Goal: Information Seeking & Learning: Learn about a topic

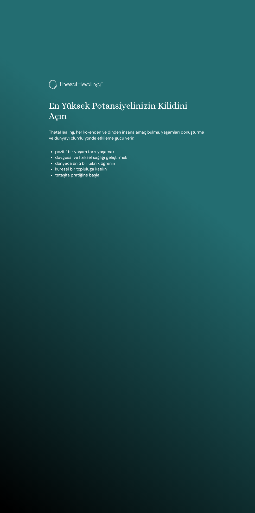
scroll to position [393, 0]
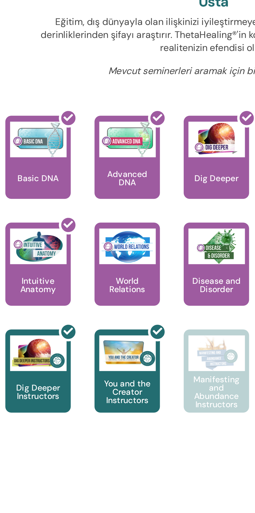
scroll to position [2, 0]
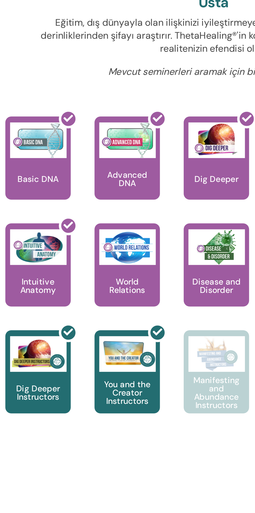
click at [168, 321] on div "Manifesting and Abundance Instructors" at bounding box center [182, 338] width 29 height 36
